Goal: Information Seeking & Learning: Check status

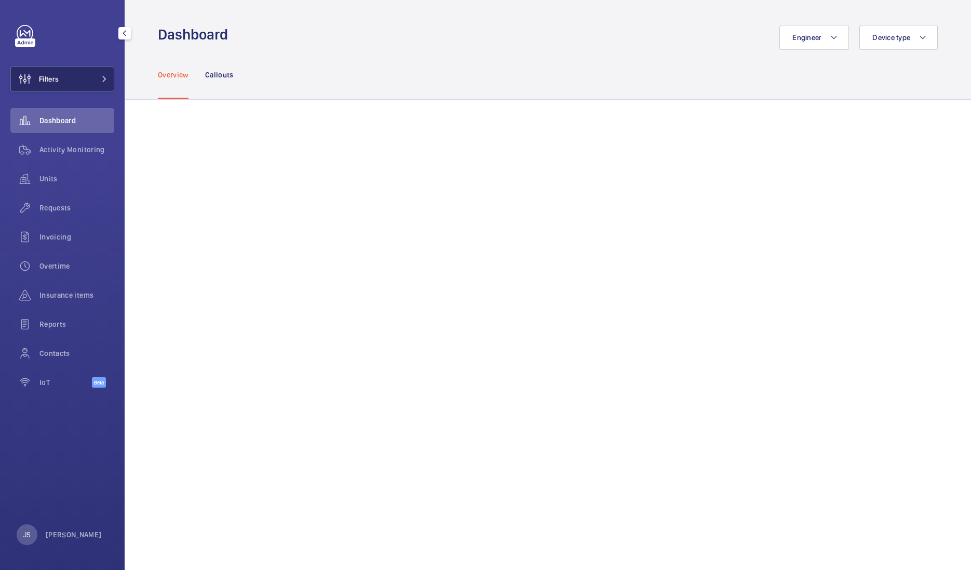
click at [42, 66] on span "Filters" at bounding box center [35, 78] width 48 height 25
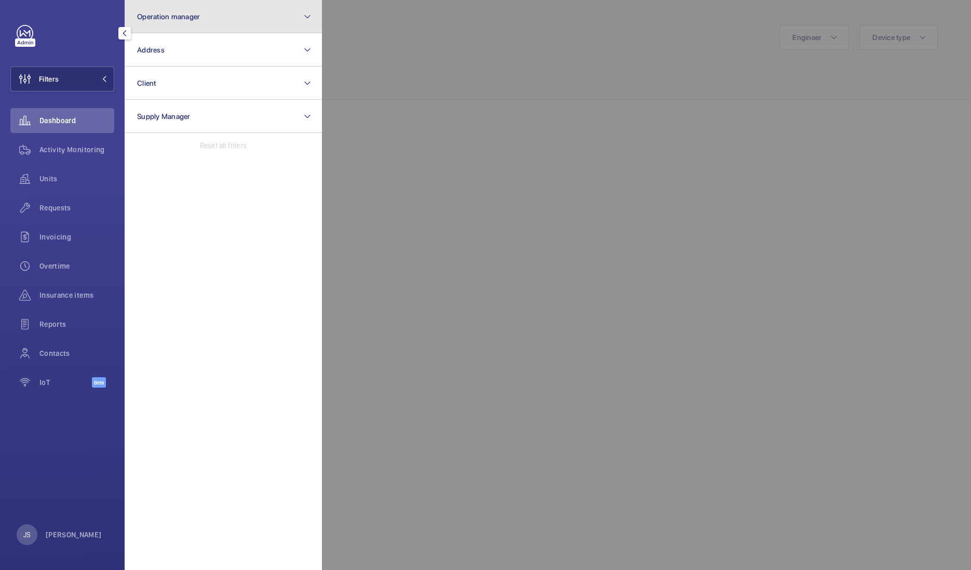
click at [166, 17] on span "Operation manager" at bounding box center [168, 16] width 63 height 8
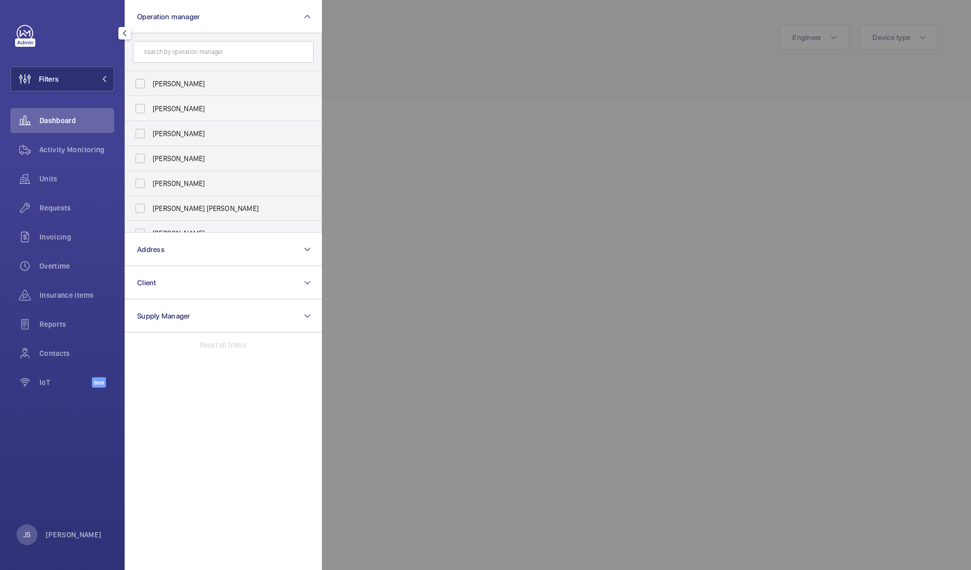
click at [167, 112] on span "[PERSON_NAME]" at bounding box center [224, 108] width 143 height 10
click at [151, 112] on input "[PERSON_NAME]" at bounding box center [140, 108] width 21 height 21
checkbox input "true"
click at [394, 133] on div at bounding box center [807, 285] width 971 height 570
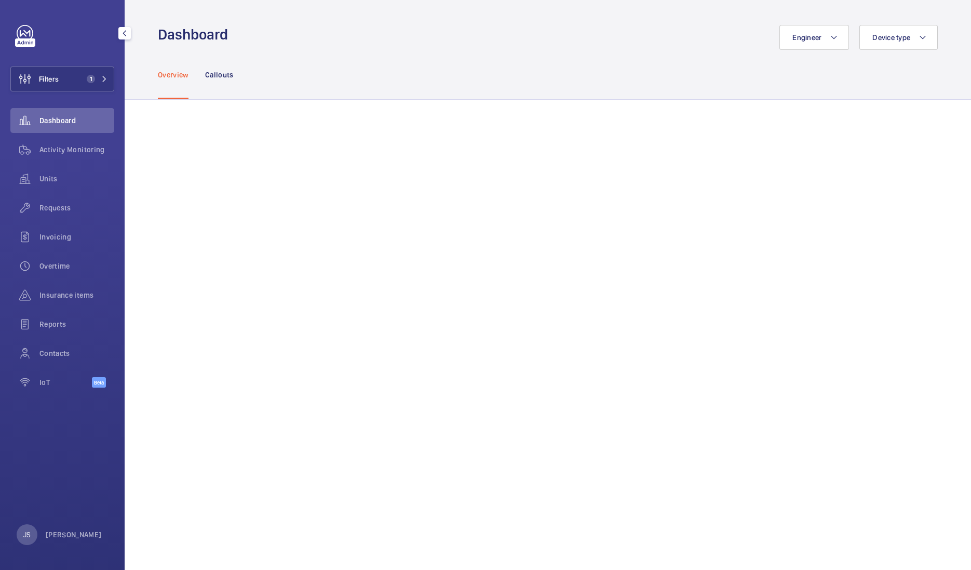
click at [122, 31] on mat-icon "button" at bounding box center [124, 33] width 12 height 8
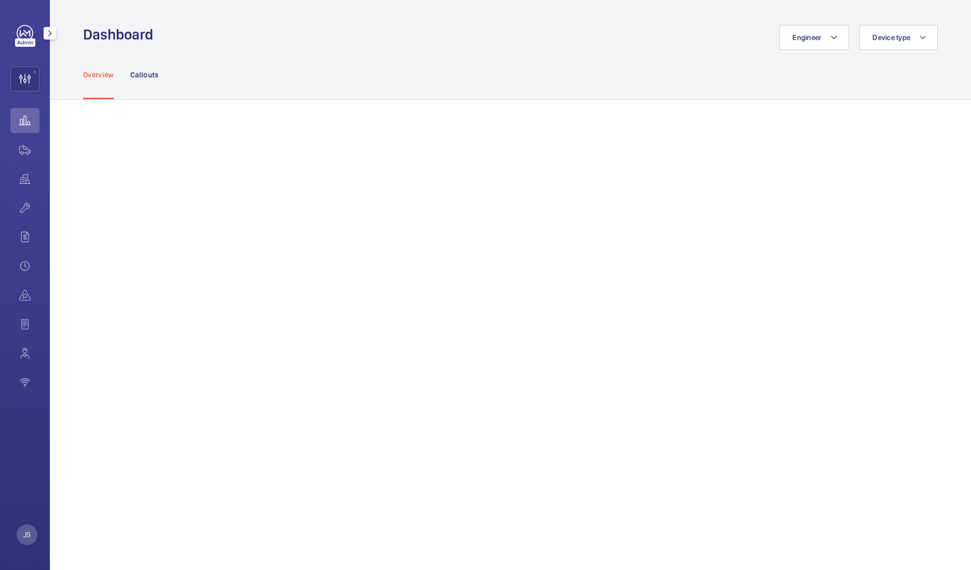
click at [48, 34] on mat-icon "button" at bounding box center [50, 33] width 12 height 8
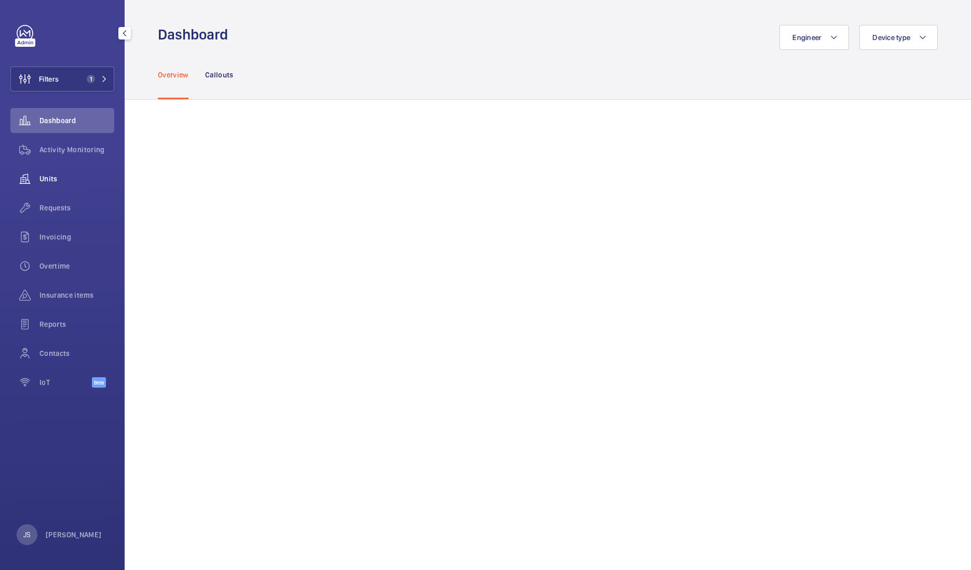
click at [52, 178] on span "Units" at bounding box center [76, 178] width 75 height 10
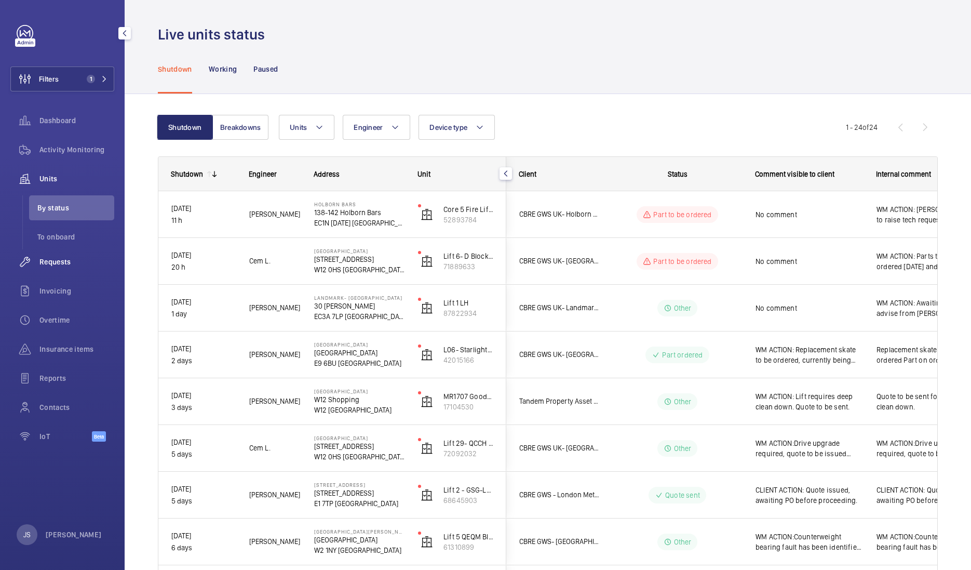
click at [57, 265] on span "Requests" at bounding box center [76, 261] width 75 height 10
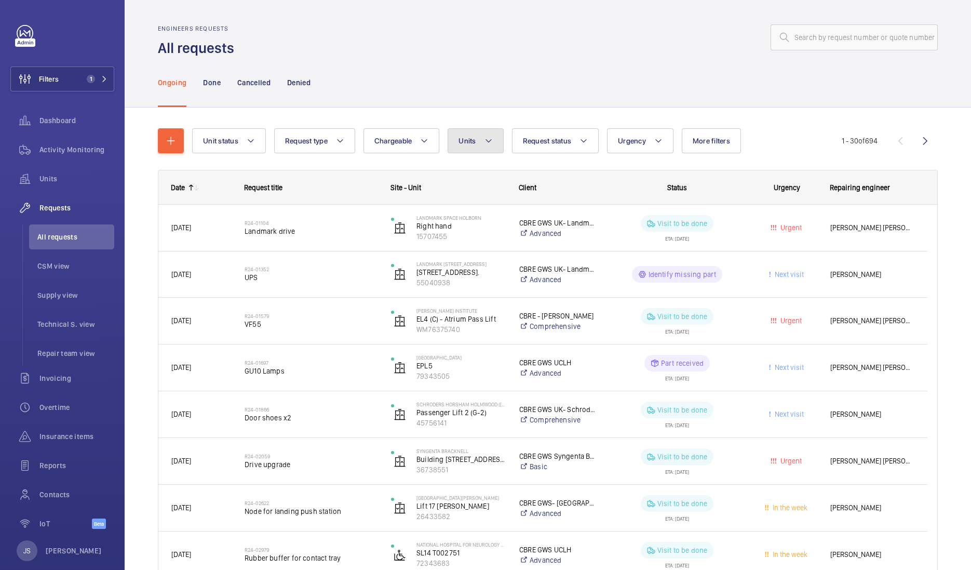
click at [488, 144] on mat-icon at bounding box center [488, 140] width 8 height 12
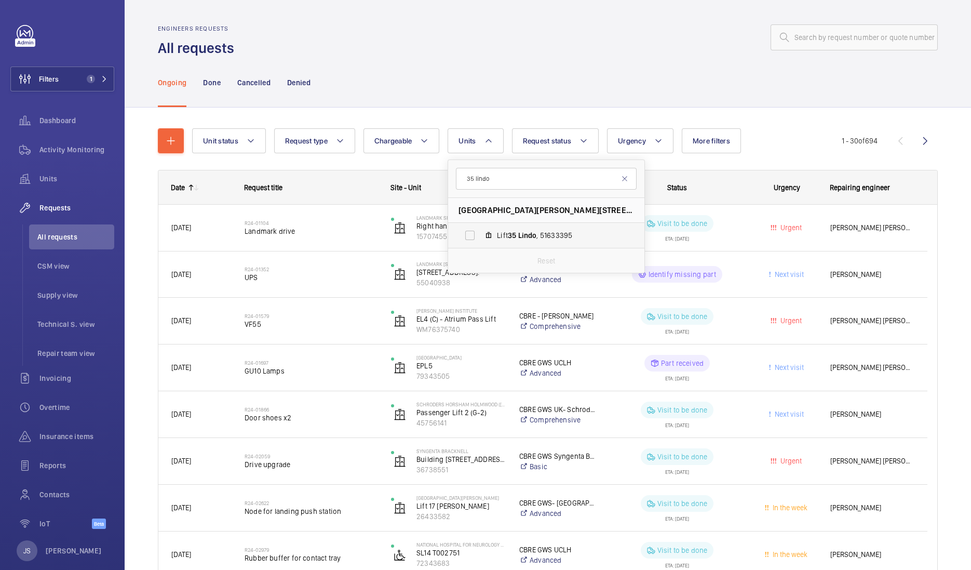
type input "35 lindo"
click at [520, 233] on span "Lindo" at bounding box center [527, 235] width 19 height 8
click at [480, 233] on input "Lift 35 Lindo , 51633395" at bounding box center [469, 235] width 21 height 21
checkbox input "true"
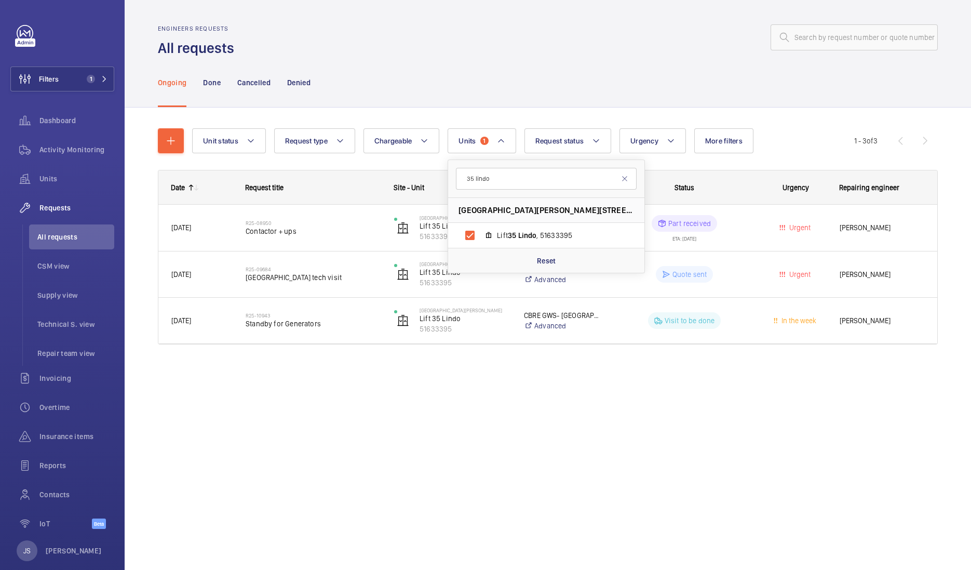
click at [550, 451] on div "Engineers requests All requests Ongoing Done Cancelled Denied Unit status Reque…" at bounding box center [548, 285] width 846 height 570
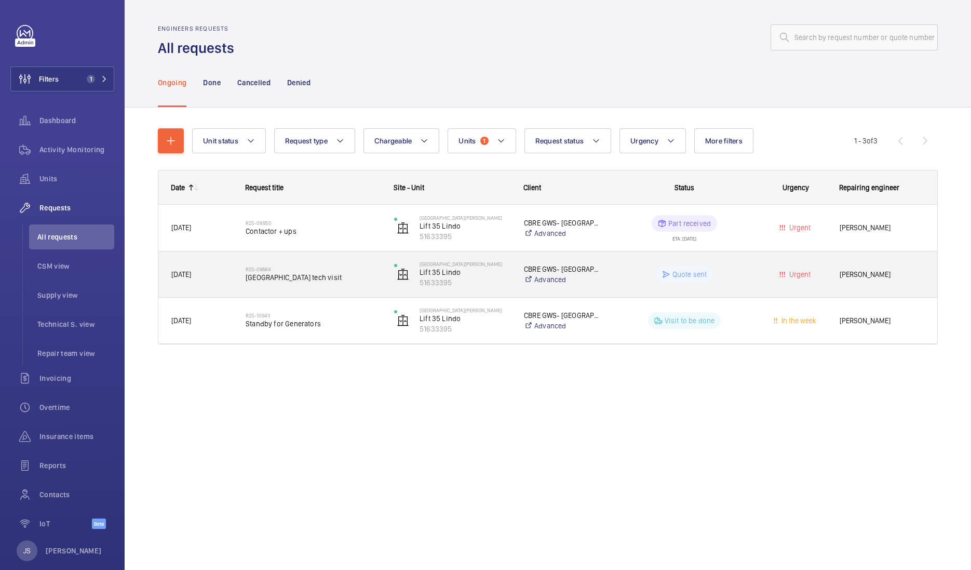
click at [684, 276] on p "Quote sent" at bounding box center [689, 274] width 35 height 10
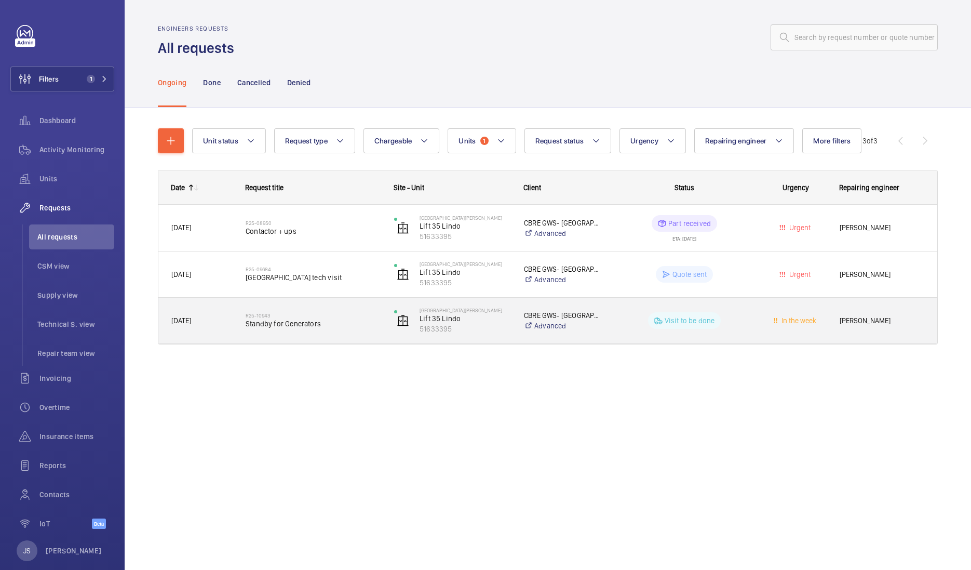
click at [668, 322] on p "Visit to be done" at bounding box center [690, 320] width 50 height 10
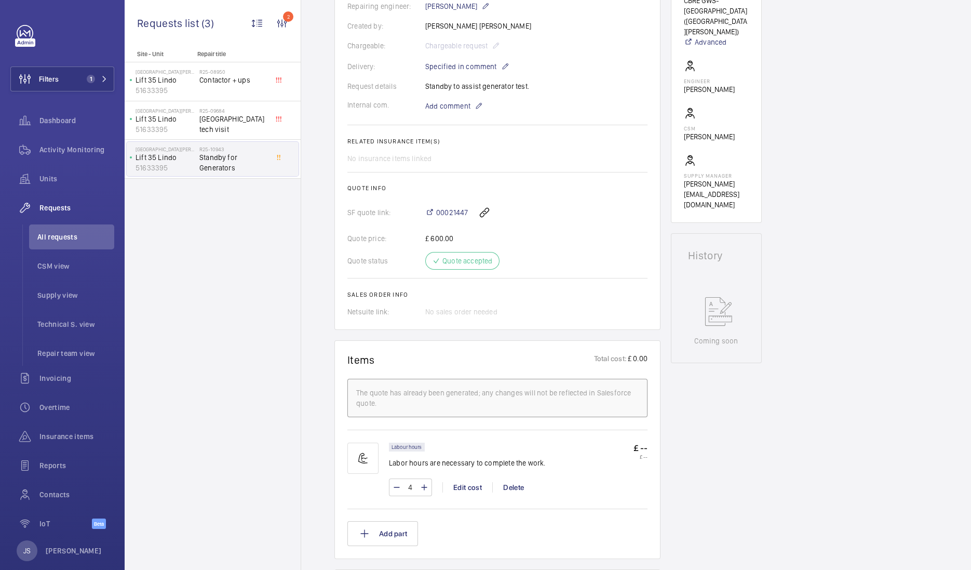
scroll to position [279, 0]
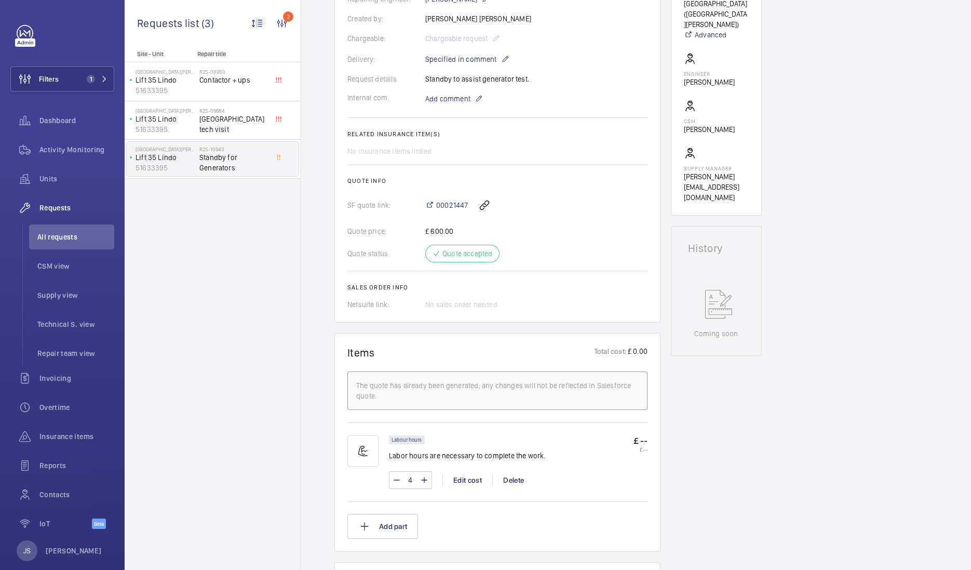
click at [480, 257] on div "Quote status Quote accepted" at bounding box center [497, 254] width 300 height 18
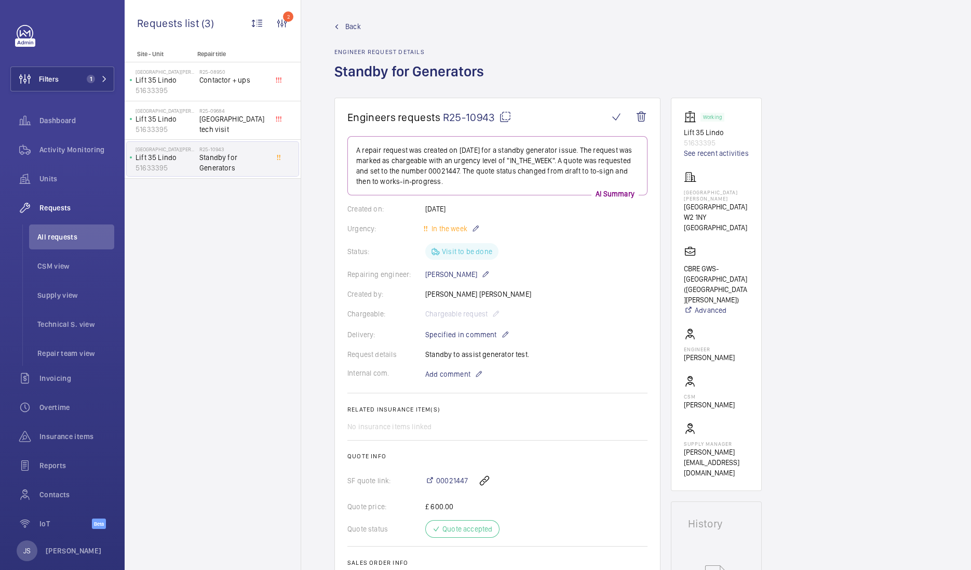
scroll to position [0, 0]
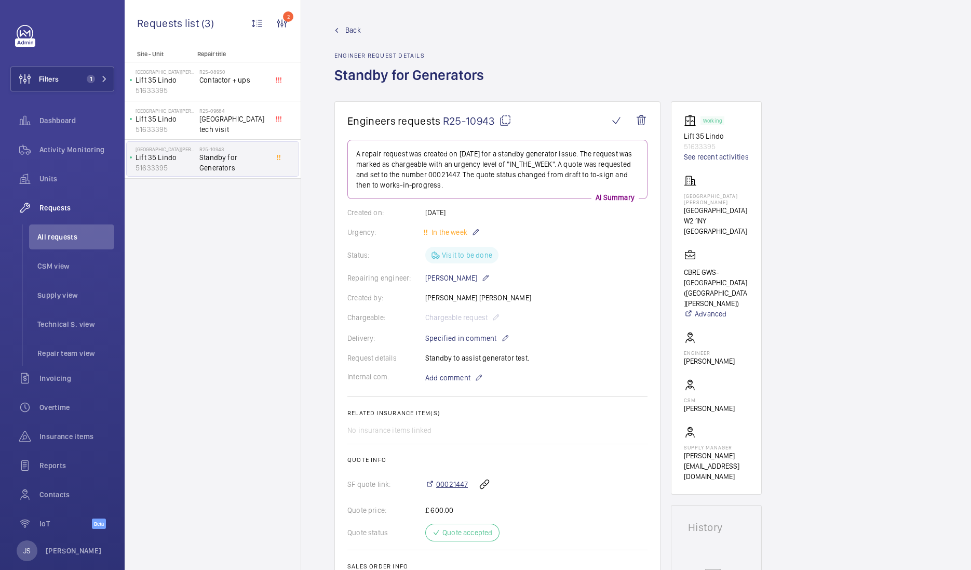
click at [443, 483] on span "00021447" at bounding box center [452, 484] width 32 height 10
click at [463, 535] on div "Quote status Quote accepted" at bounding box center [497, 532] width 300 height 18
click at [155, 158] on p "Lift 35 Lindo" at bounding box center [166, 157] width 60 height 10
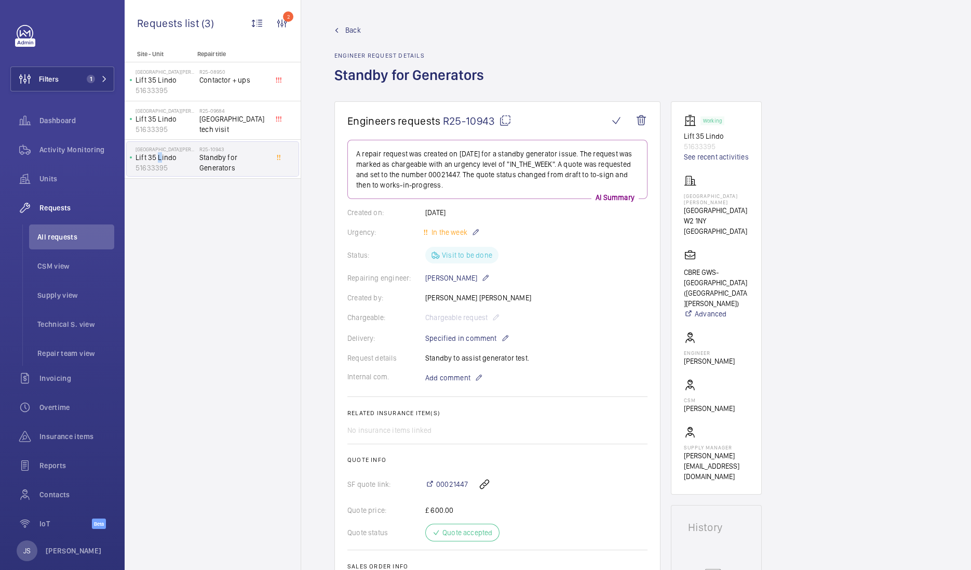
click at [155, 158] on p "Lift 35 Lindo" at bounding box center [166, 157] width 60 height 10
click at [155, 166] on p "51633395" at bounding box center [166, 168] width 60 height 10
click at [459, 122] on span "R25-10943" at bounding box center [477, 120] width 69 height 13
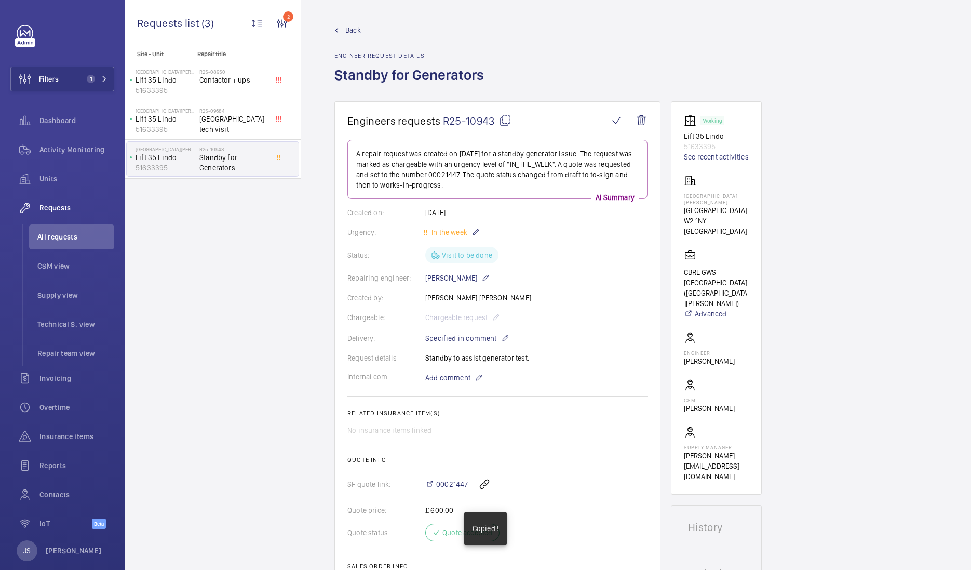
click at [459, 122] on span "R25-10943" at bounding box center [477, 120] width 69 height 13
click at [49, 236] on span "All requests" at bounding box center [75, 237] width 77 height 10
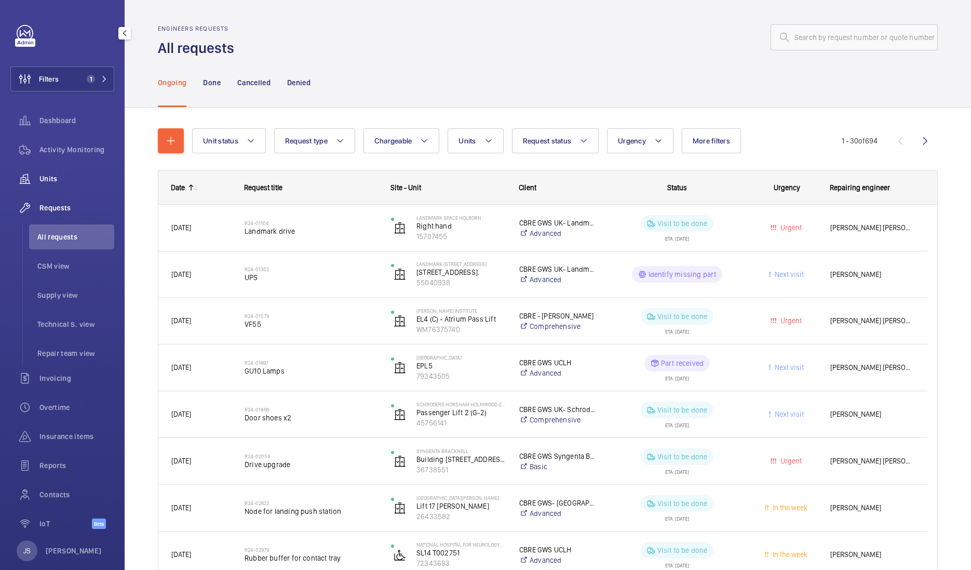
click at [53, 174] on span "Units" at bounding box center [76, 178] width 75 height 10
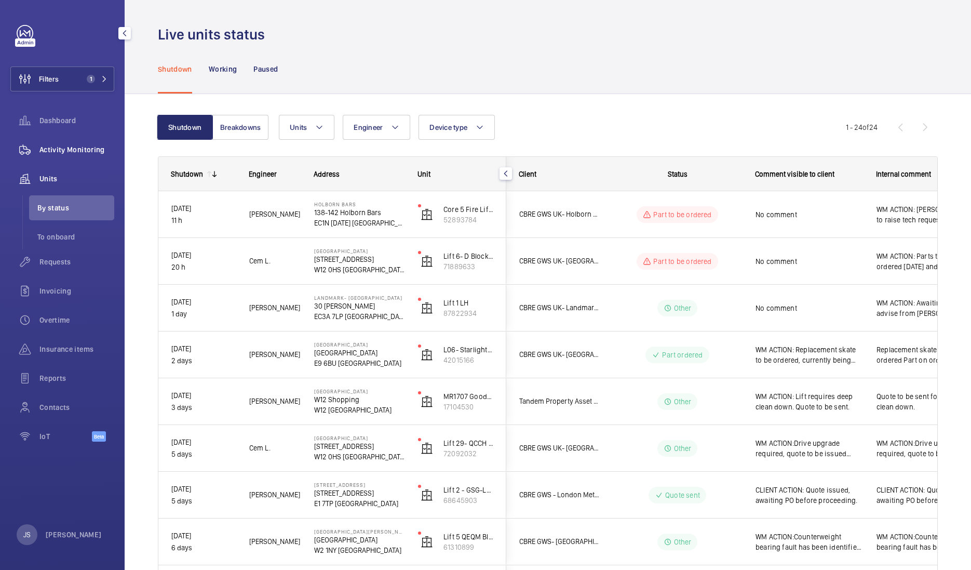
click at [64, 148] on span "Activity Monitoring" at bounding box center [76, 149] width 75 height 10
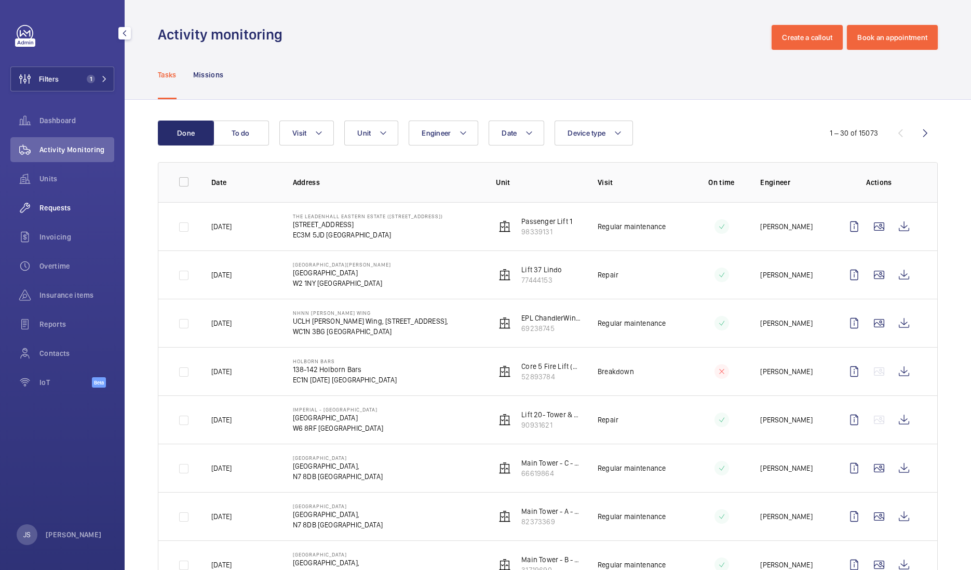
click at [47, 215] on div "Requests" at bounding box center [62, 207] width 104 height 25
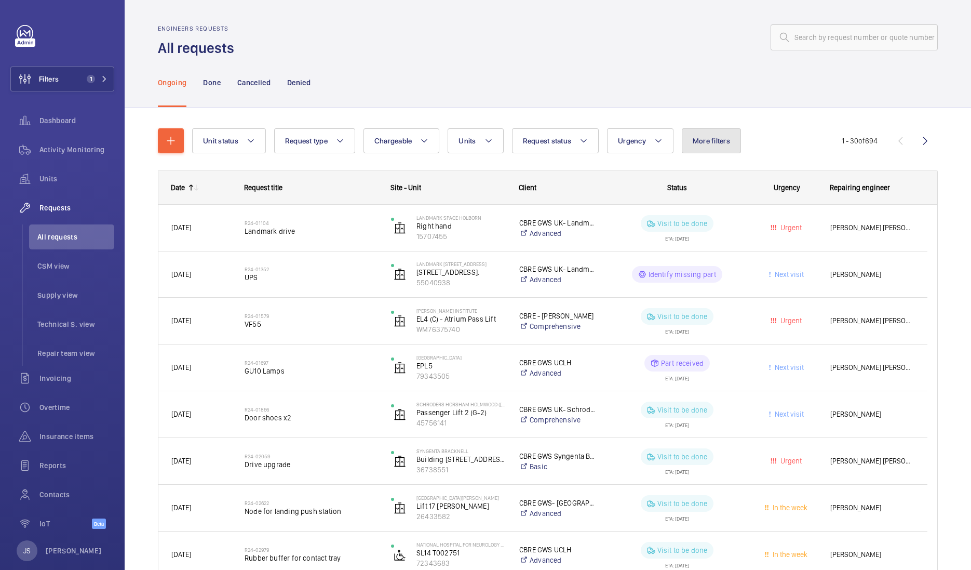
click at [697, 143] on span "More filters" at bounding box center [711, 141] width 37 height 8
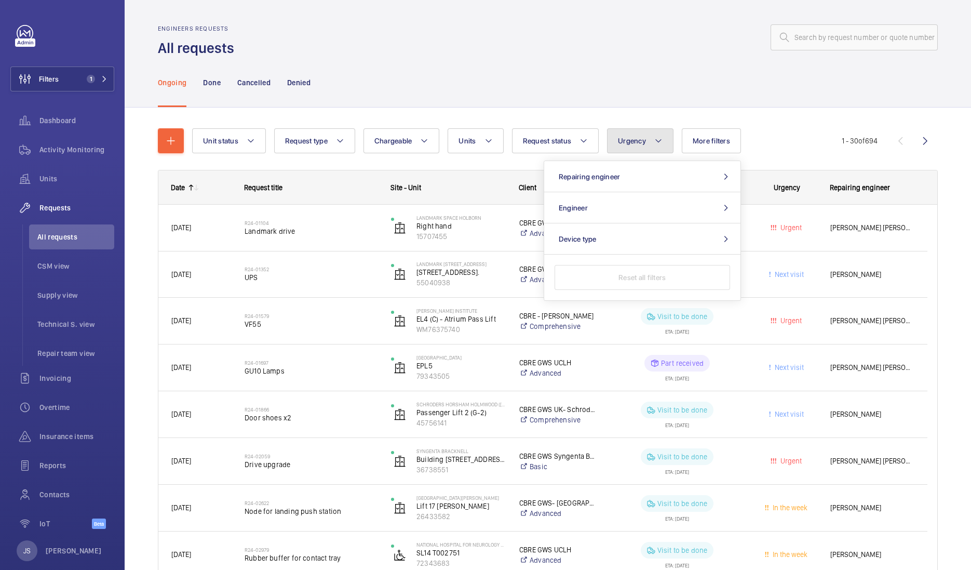
click at [620, 144] on span "Urgency" at bounding box center [632, 141] width 28 height 8
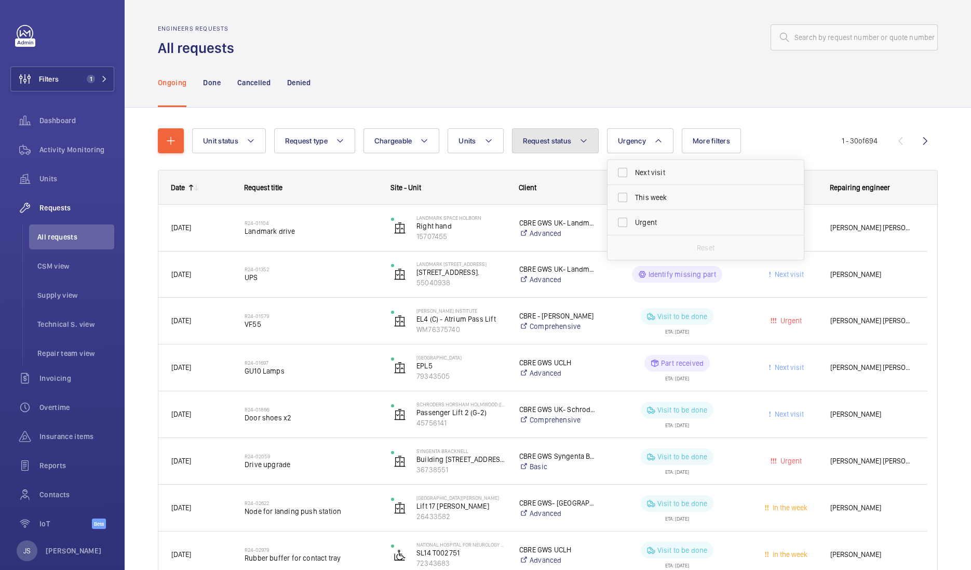
click at [554, 141] on span "Request status" at bounding box center [547, 141] width 49 height 8
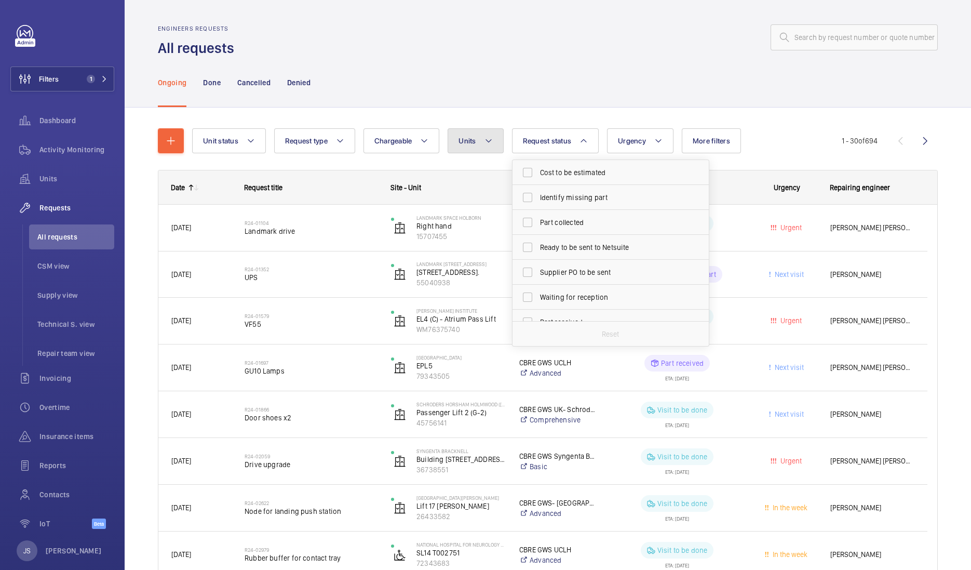
click at [487, 143] on mat-icon at bounding box center [488, 140] width 8 height 12
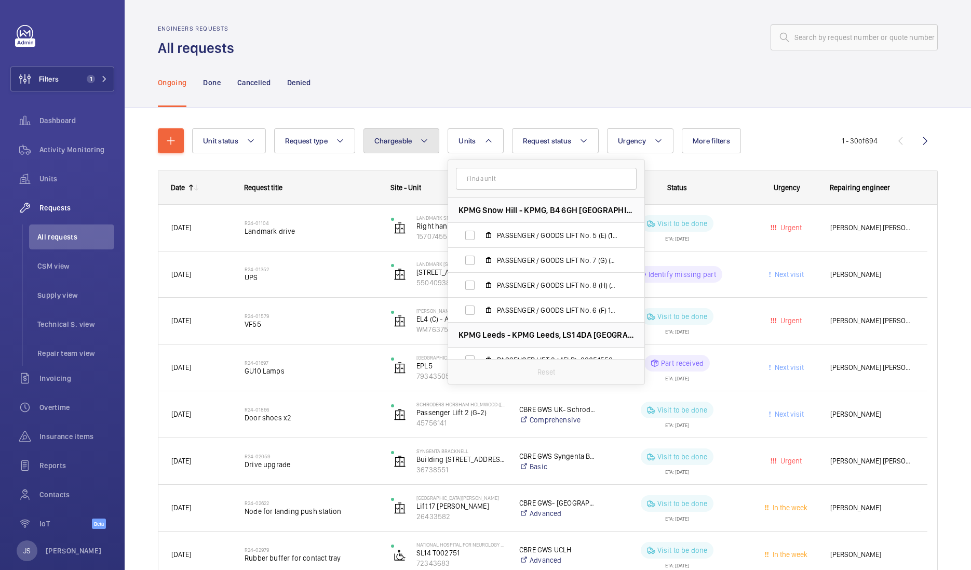
click at [412, 145] on button "Chargeable" at bounding box center [401, 140] width 76 height 25
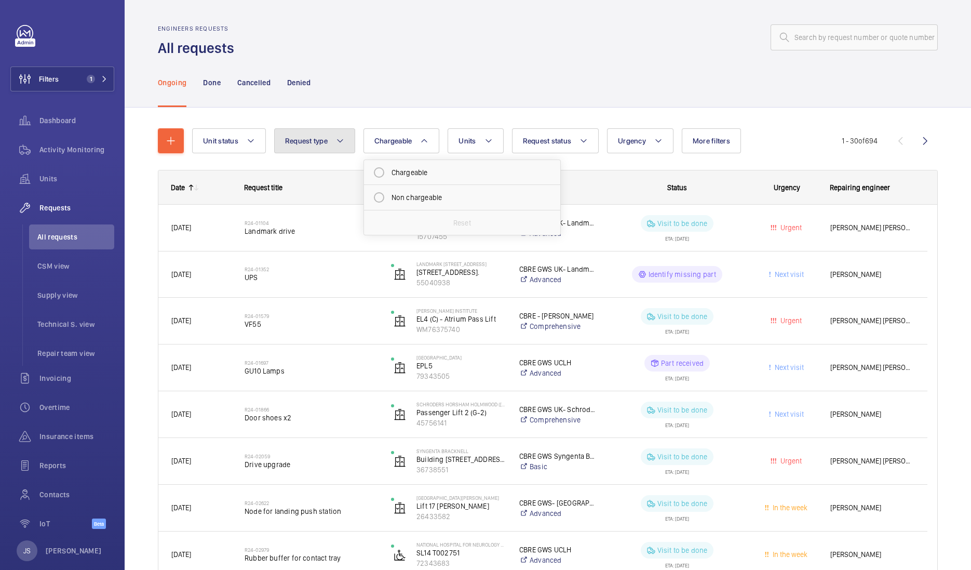
click at [326, 143] on span "Request type" at bounding box center [306, 141] width 43 height 8
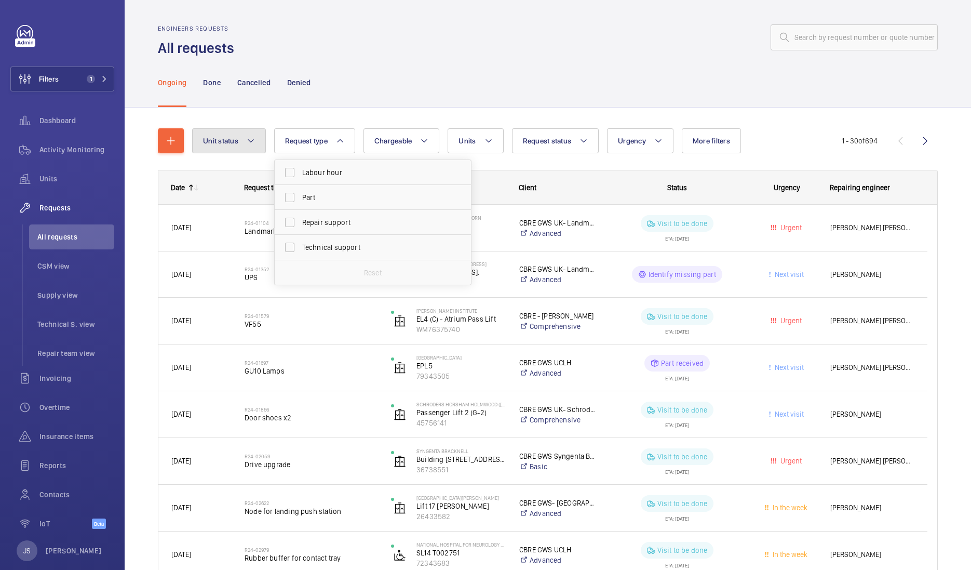
click at [235, 146] on button "Unit status" at bounding box center [229, 140] width 74 height 25
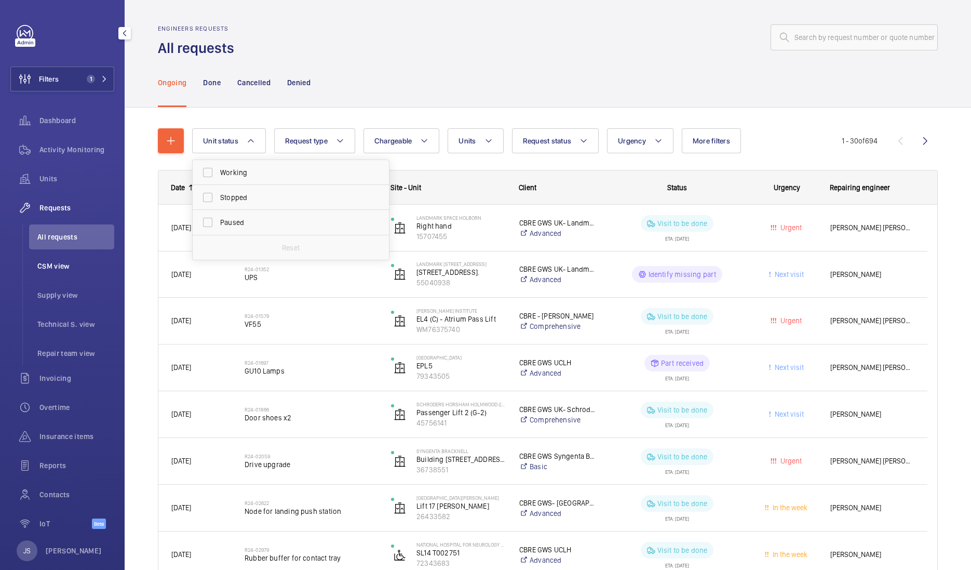
click at [60, 266] on span "CSM view" at bounding box center [75, 266] width 77 height 10
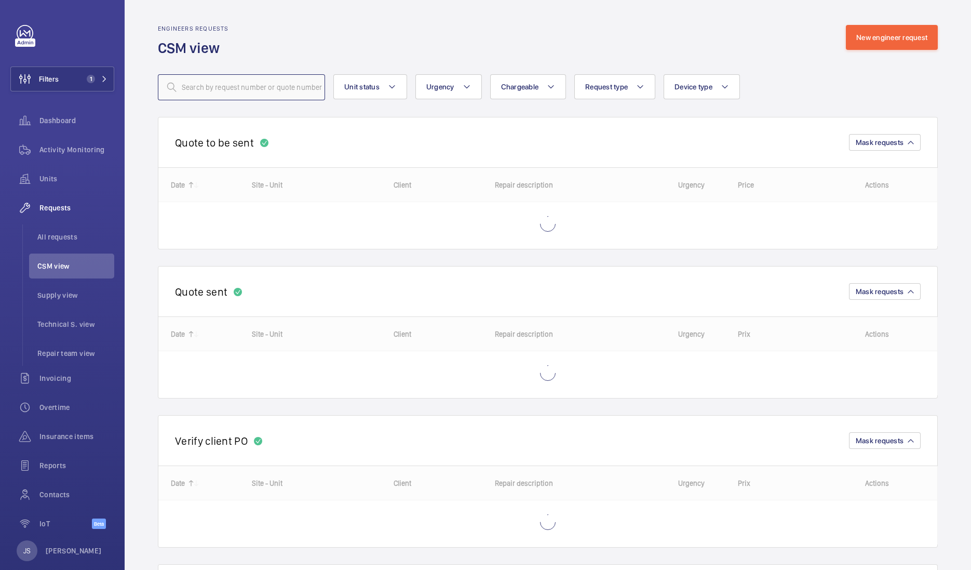
click at [185, 87] on input "text" at bounding box center [241, 87] width 167 height 26
type input "R25-10943"
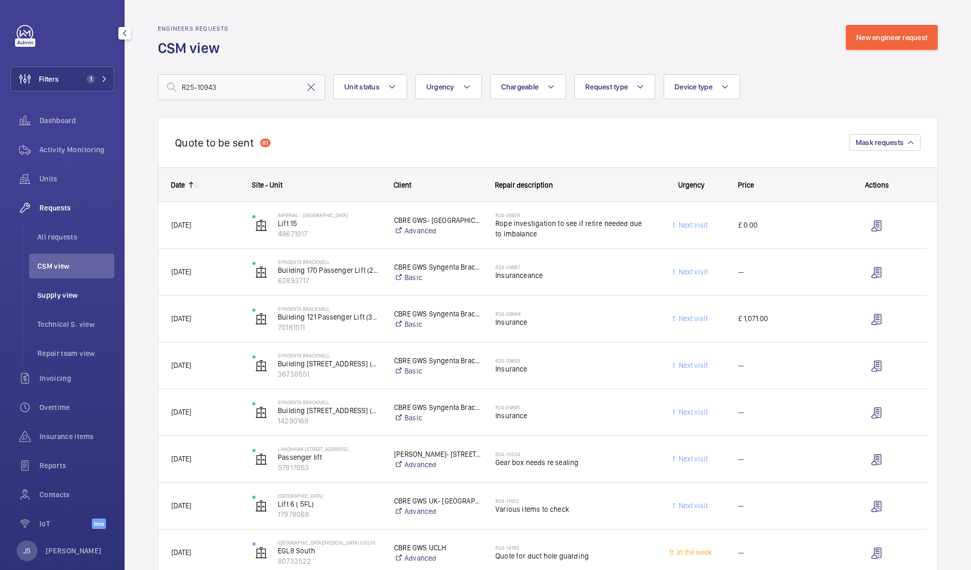
click at [77, 295] on span "Supply view" at bounding box center [75, 295] width 77 height 10
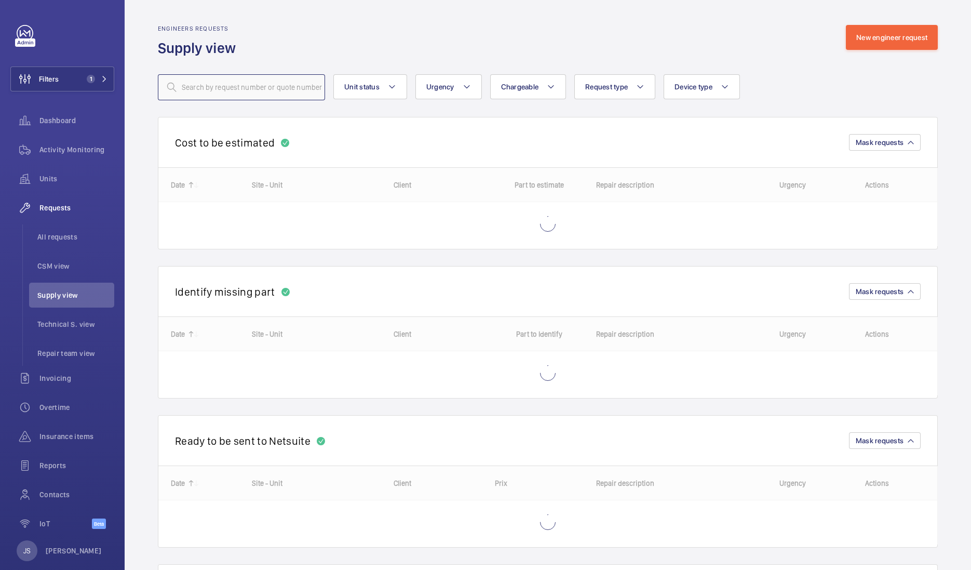
click at [202, 89] on input "text" at bounding box center [241, 87] width 167 height 26
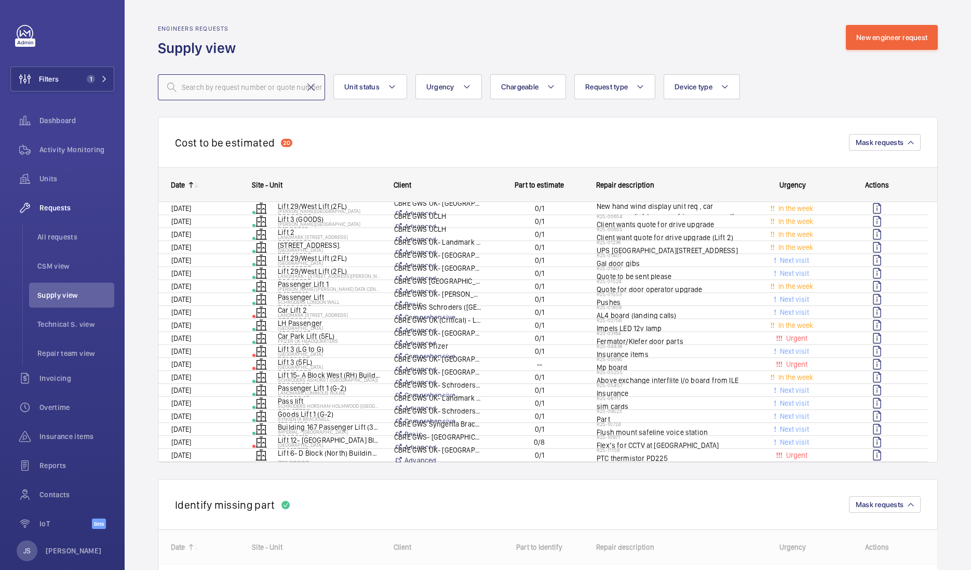
type input "R25-10943"
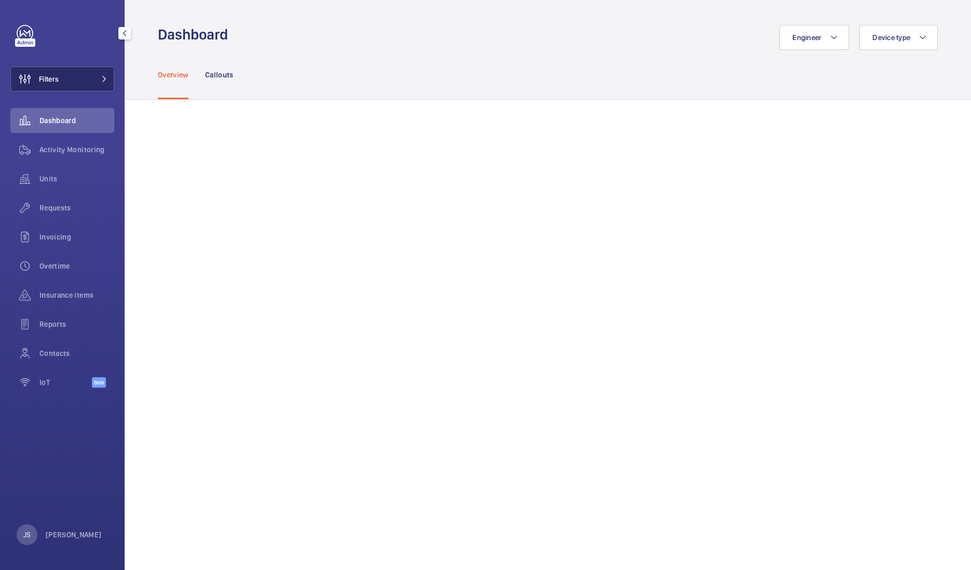
click at [88, 77] on button "Filters" at bounding box center [62, 78] width 104 height 25
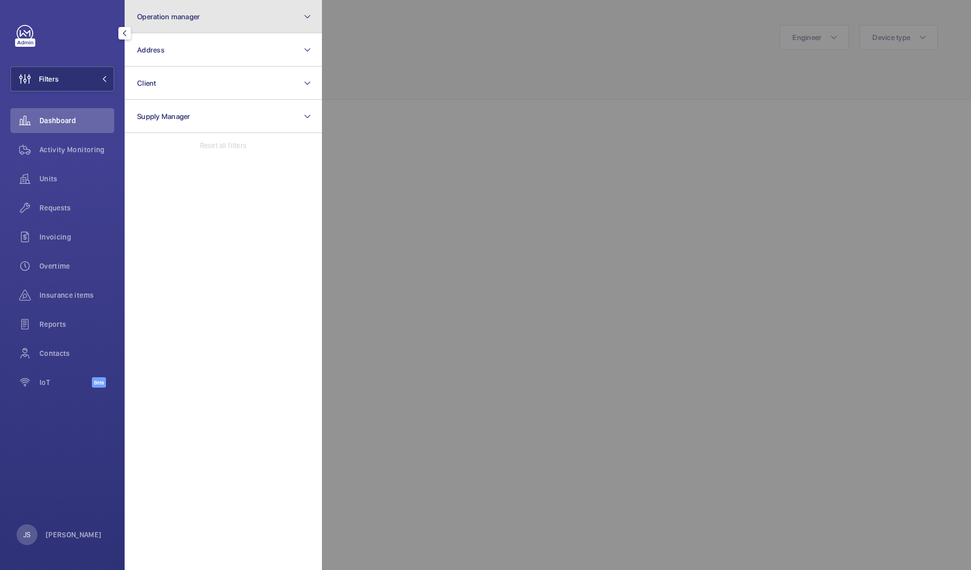
click at [179, 15] on span "Operation manager" at bounding box center [168, 16] width 63 height 8
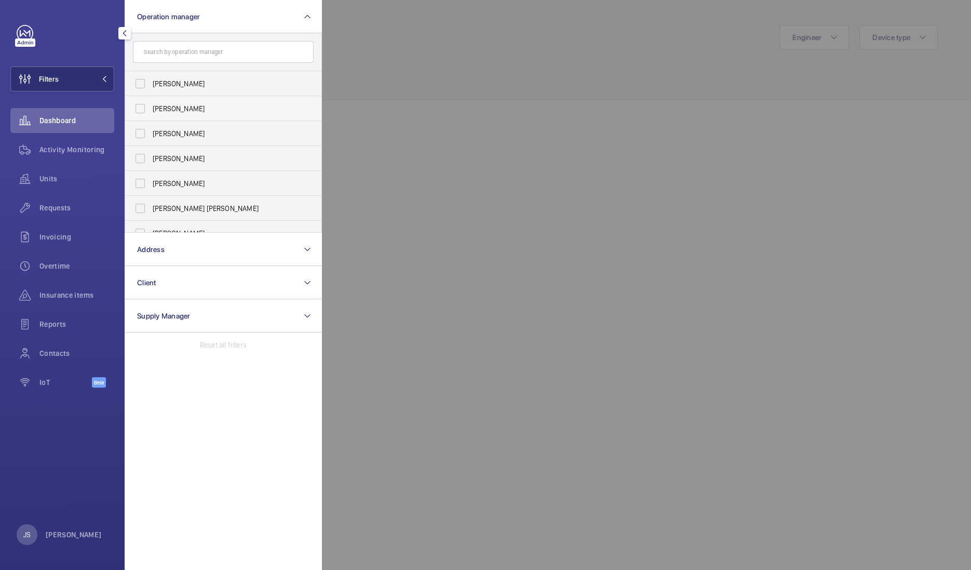
click at [184, 104] on span "[PERSON_NAME]" at bounding box center [224, 108] width 143 height 10
click at [151, 104] on input "[PERSON_NAME]" at bounding box center [140, 108] width 21 height 21
checkbox input "true"
click at [386, 169] on div at bounding box center [807, 285] width 971 height 570
